Goal: Task Accomplishment & Management: Manage account settings

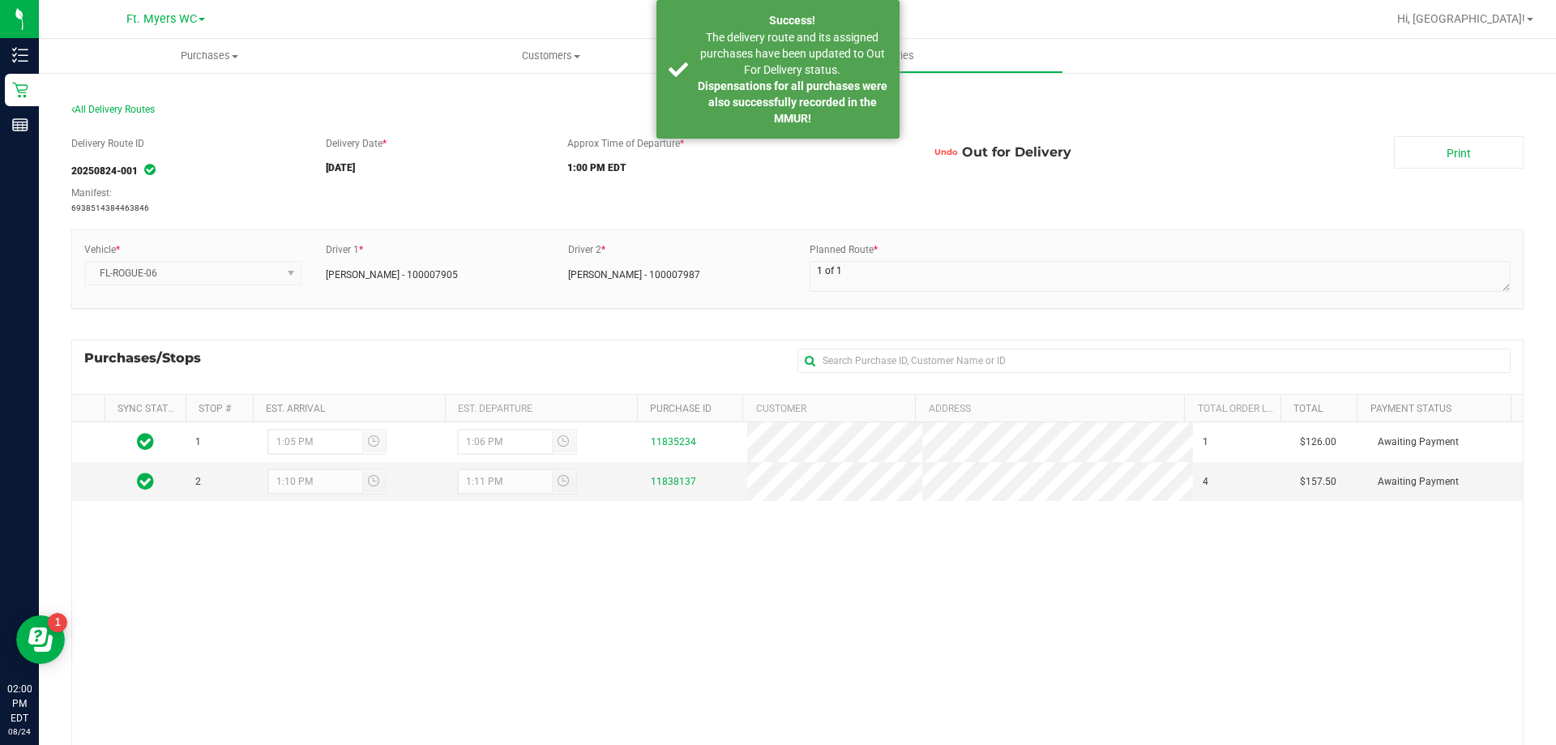
click at [679, 592] on div "1 1:05 PM 1:06 PM 11835234 1 $126.00 Awaiting Payment 2 1:10 PM 1:11 PM 1183813…" at bounding box center [797, 656] width 1451 height 469
click at [941, 255] on div "Planned Route *" at bounding box center [1159, 268] width 725 height 53
click at [1236, 113] on div "All Delivery Routes" at bounding box center [797, 113] width 1452 height 22
click at [785, 59] on span "The delivery route and its assigned purchases have been updated to Out For Deli…" at bounding box center [792, 53] width 185 height 45
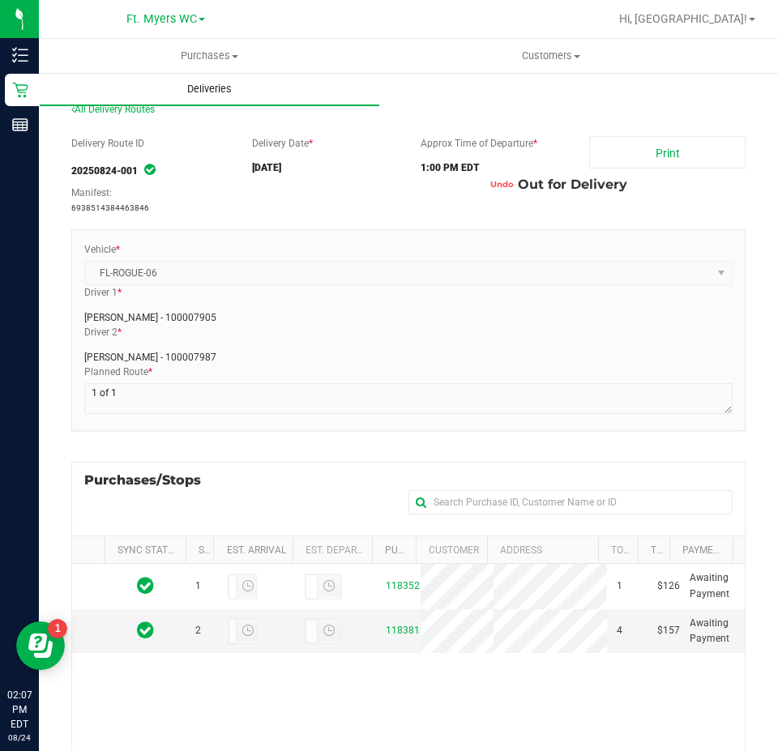
click at [207, 92] on span "Deliveries" at bounding box center [209, 89] width 88 height 15
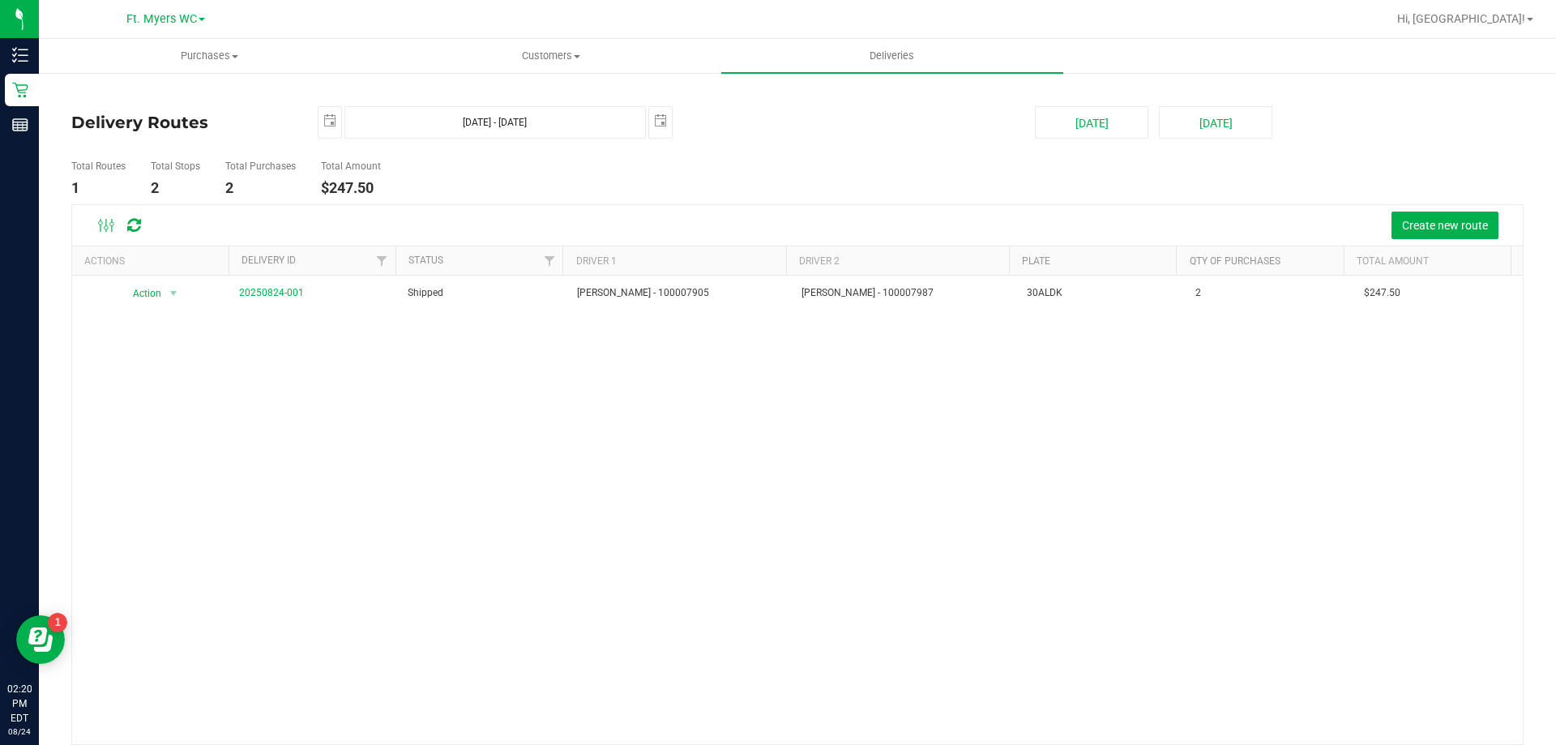
click at [599, 520] on div "Action Action View Delivery 20250824-001 Shipped [PERSON_NAME] - 100007905 [PER…" at bounding box center [797, 510] width 1451 height 469
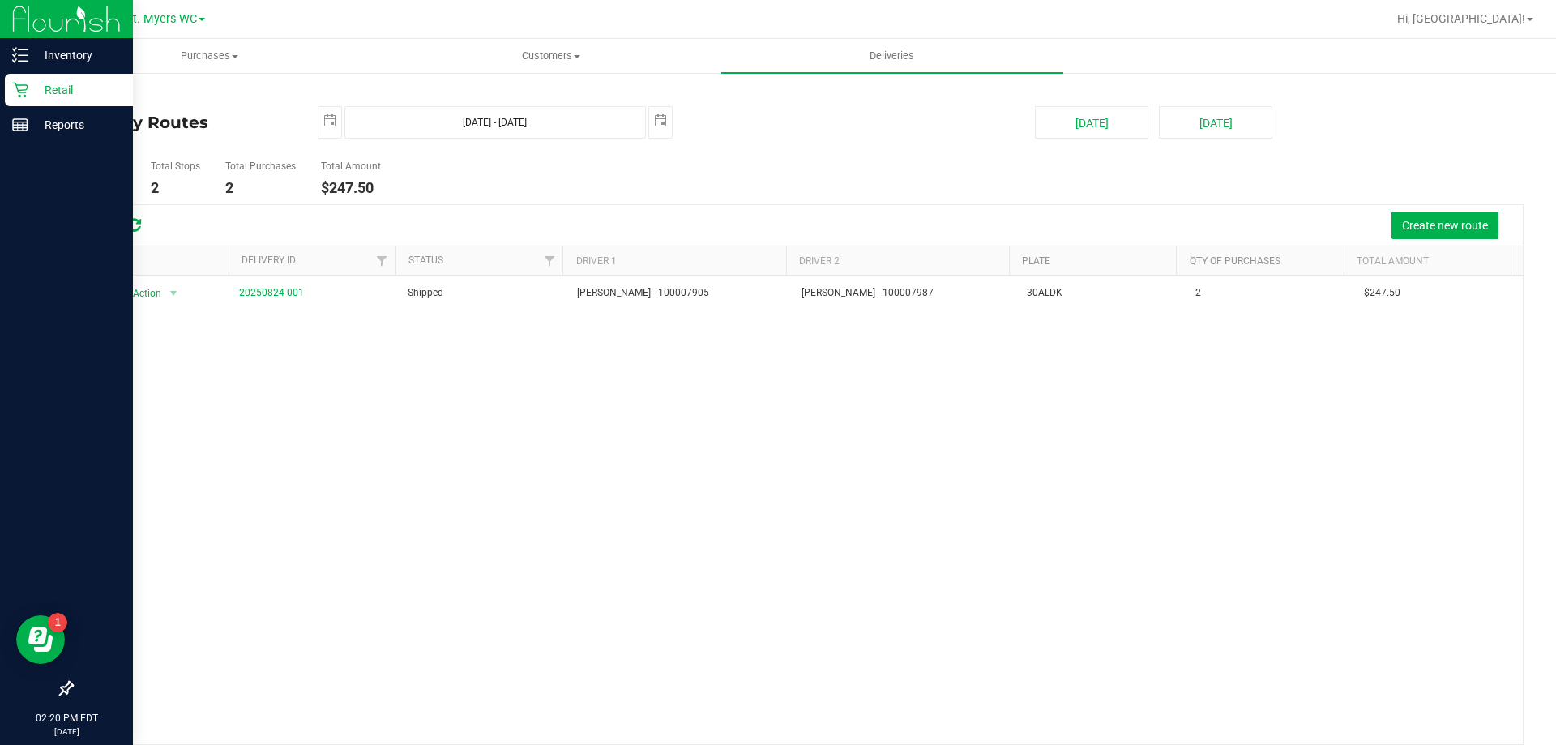
click at [23, 88] on icon at bounding box center [20, 90] width 16 height 16
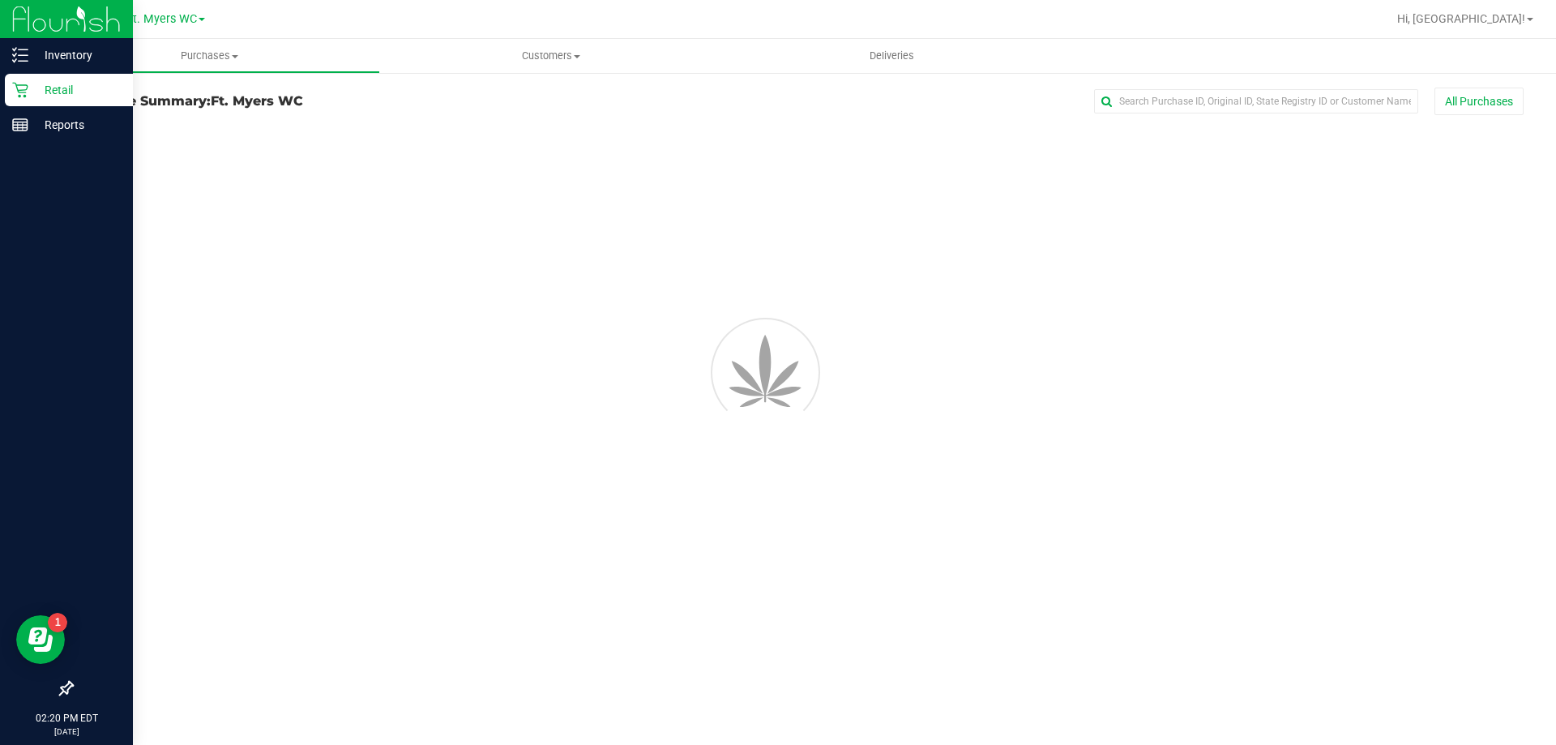
click at [62, 100] on div "Retail" at bounding box center [69, 90] width 128 height 32
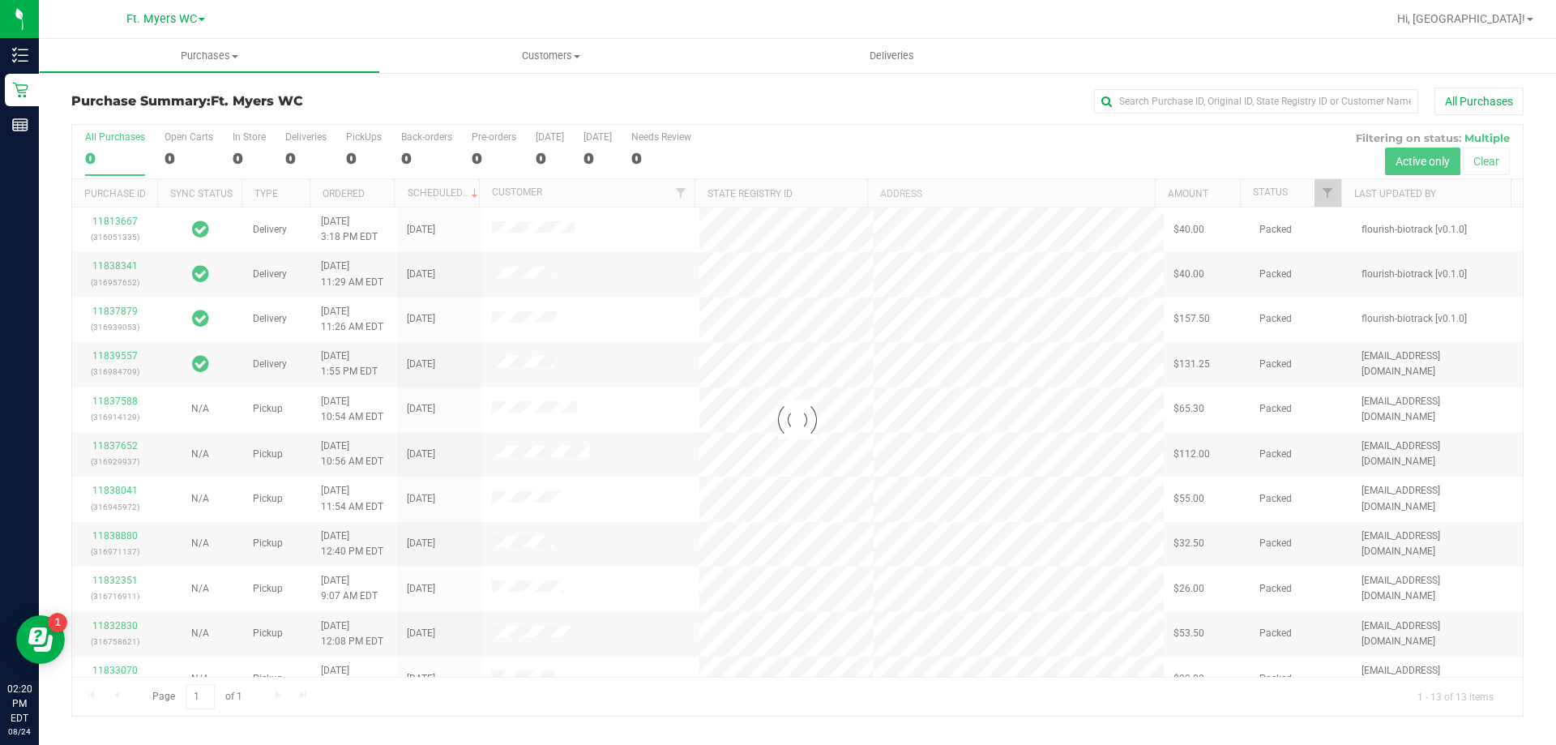
click at [1488, 10] on div "Hi, [GEOGRAPHIC_DATA]!" at bounding box center [1465, 19] width 149 height 28
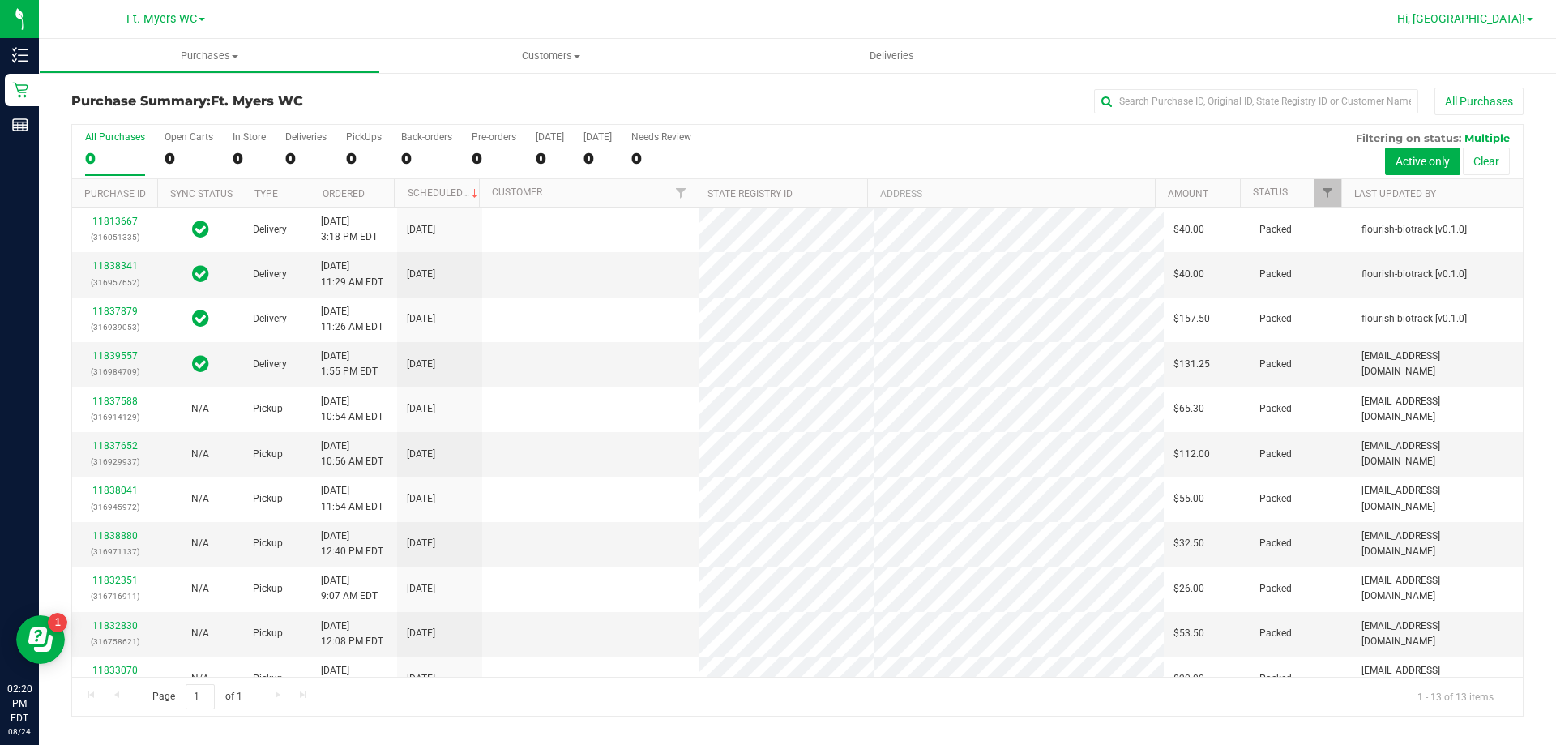
click at [1486, 20] on span "Hi, [GEOGRAPHIC_DATA]!" at bounding box center [1461, 18] width 128 height 13
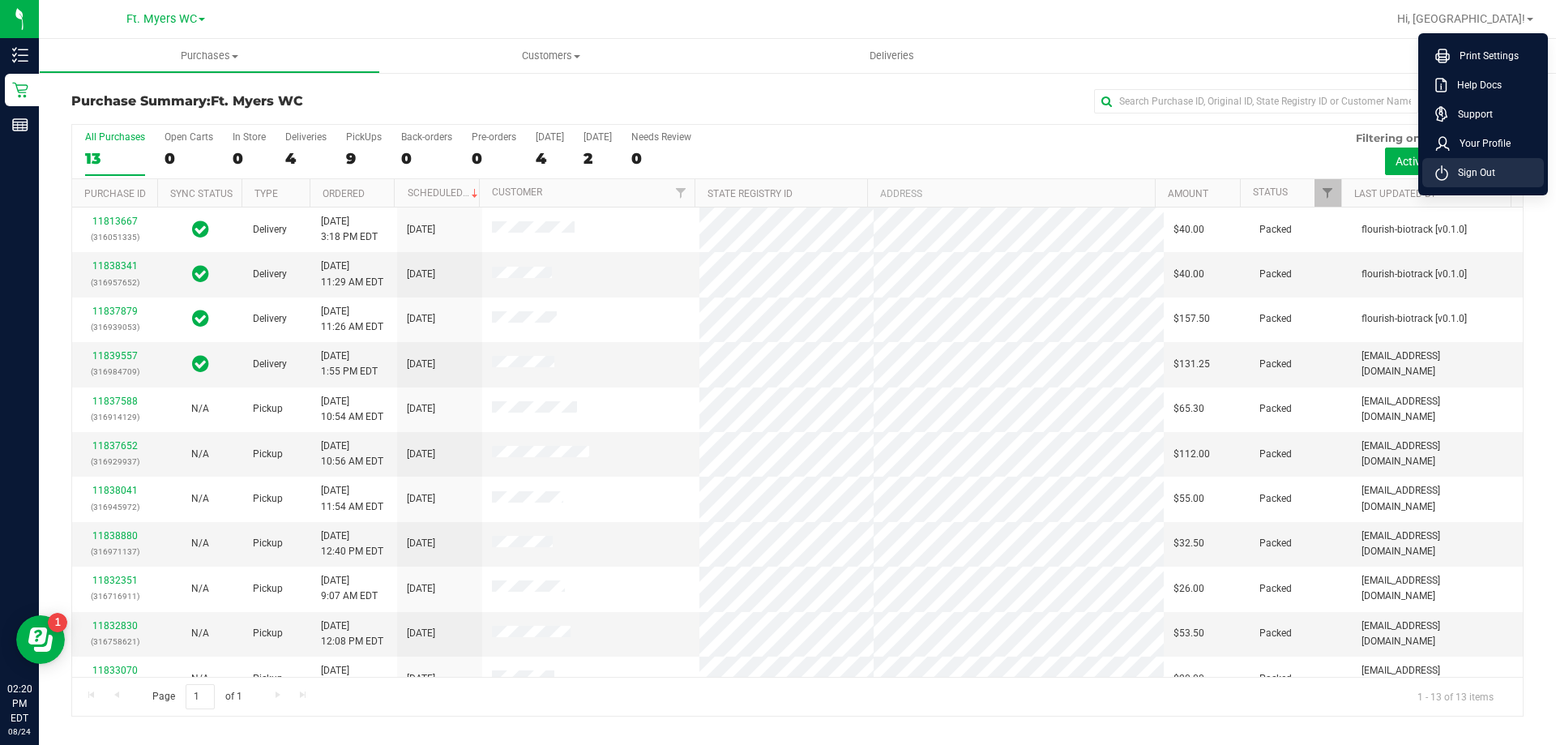
click at [1459, 167] on span "Sign Out" at bounding box center [1471, 173] width 47 height 16
